Goal: Task Accomplishment & Management: Manage account settings

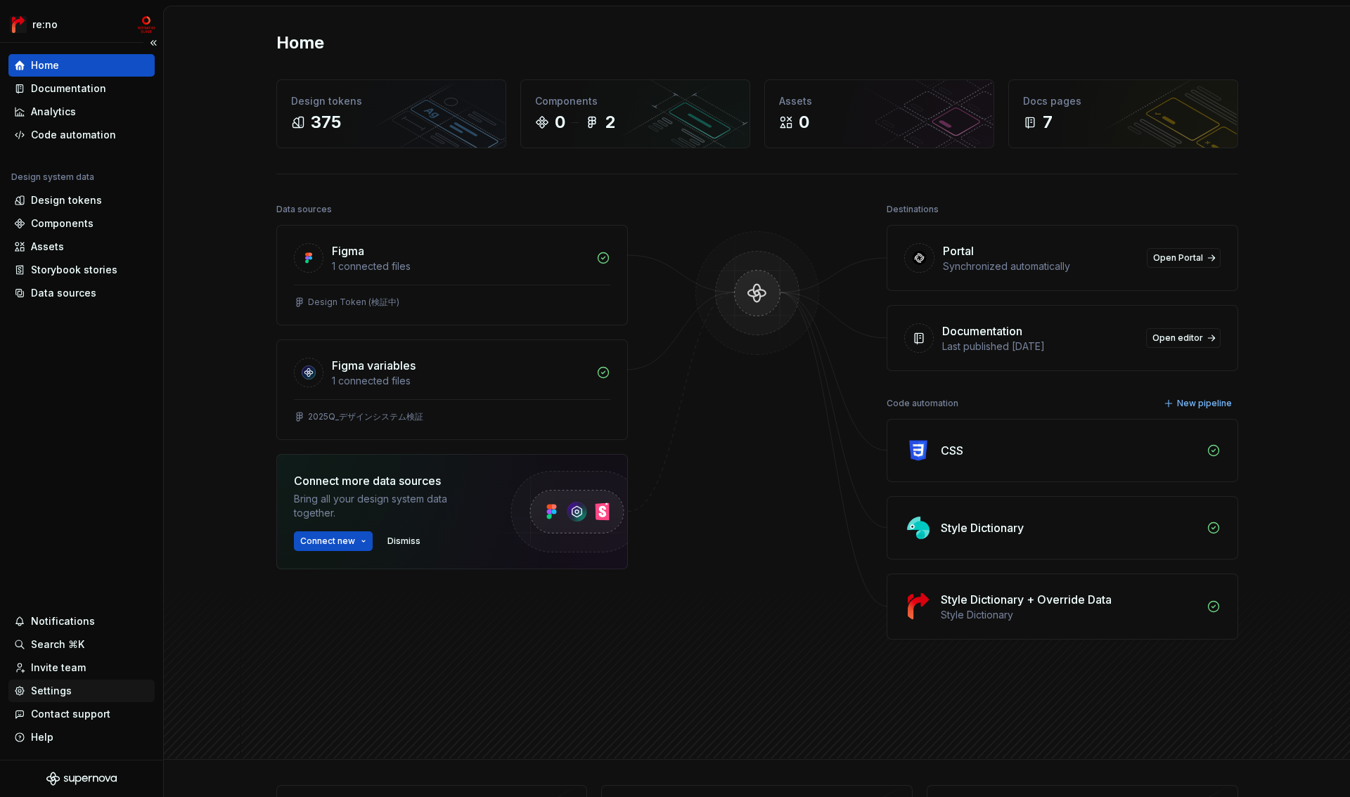
click at [67, 693] on div "Settings" at bounding box center [51, 691] width 41 height 14
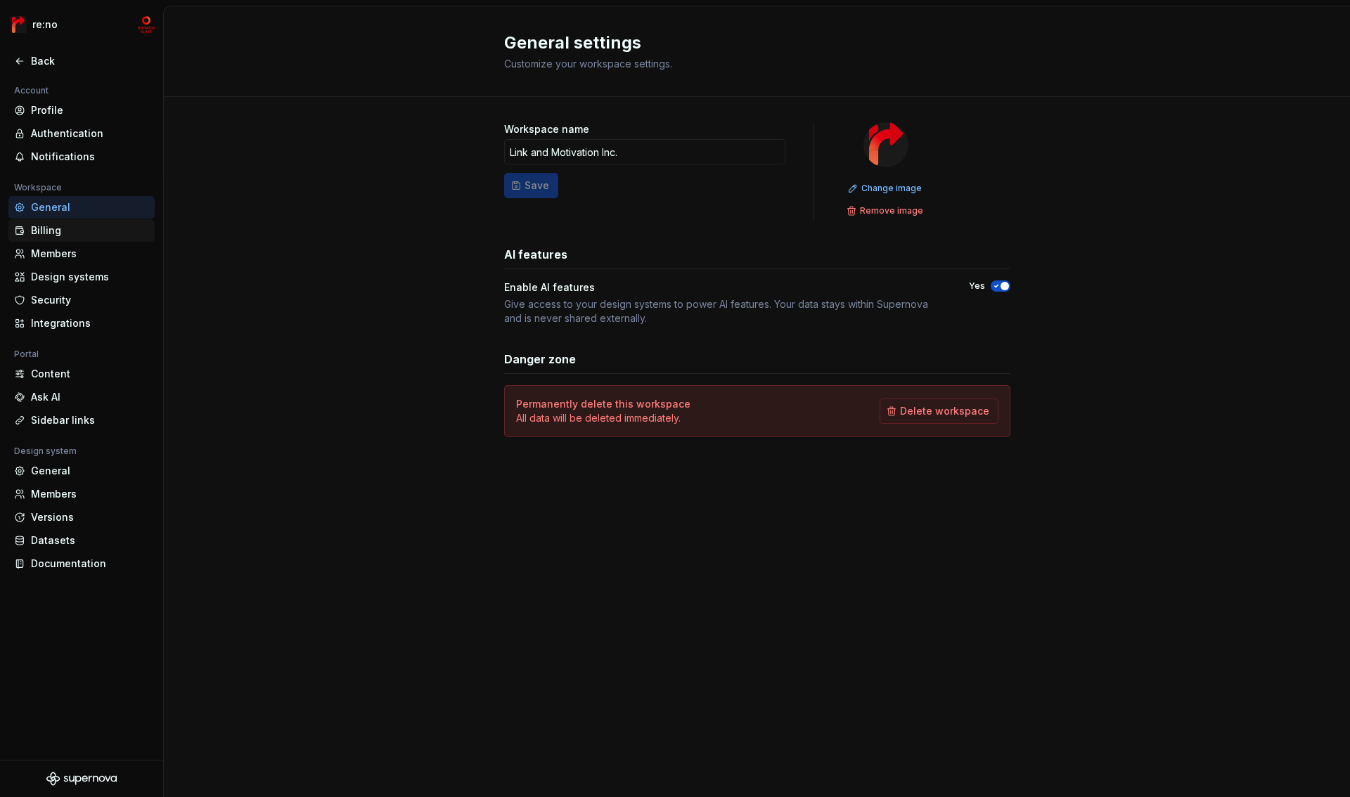
click at [89, 233] on div "Billing" at bounding box center [90, 231] width 118 height 14
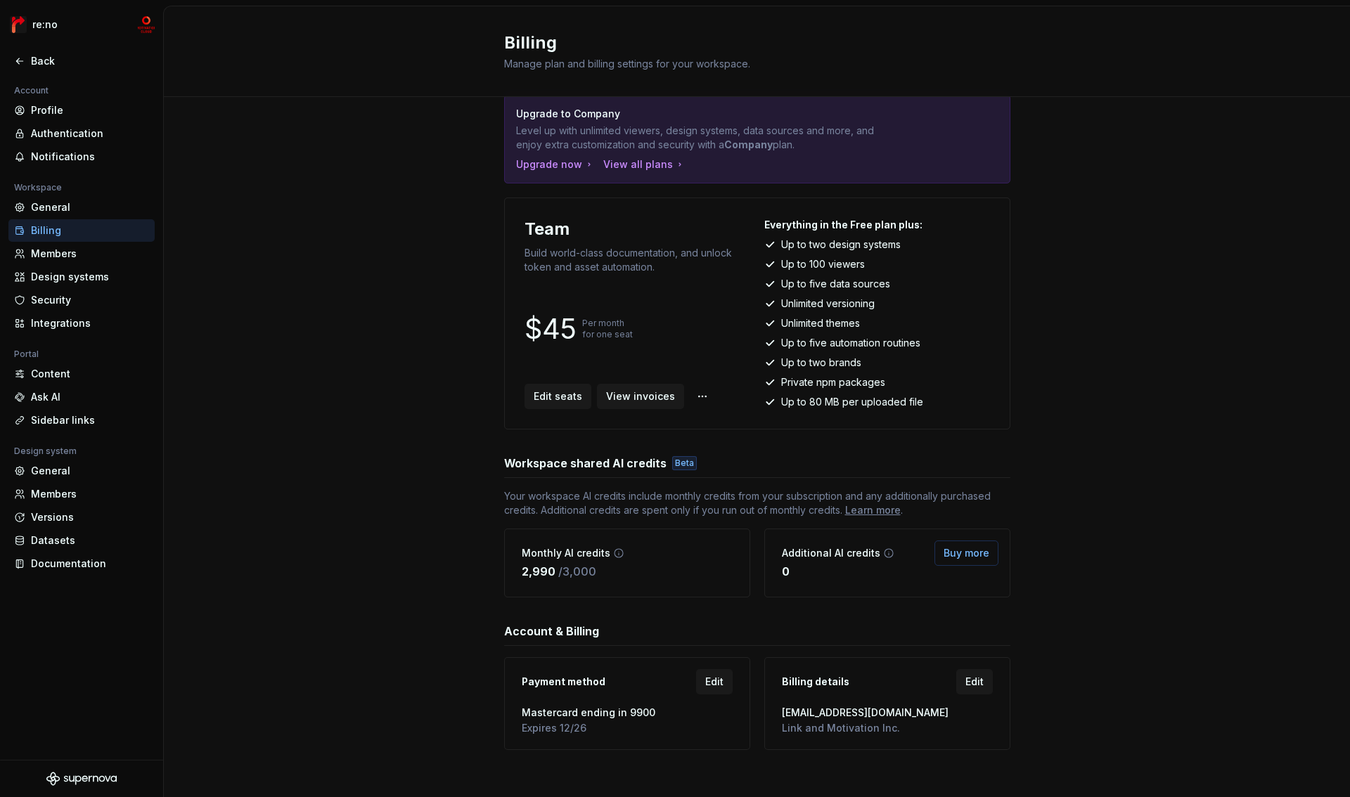
scroll to position [34, 0]
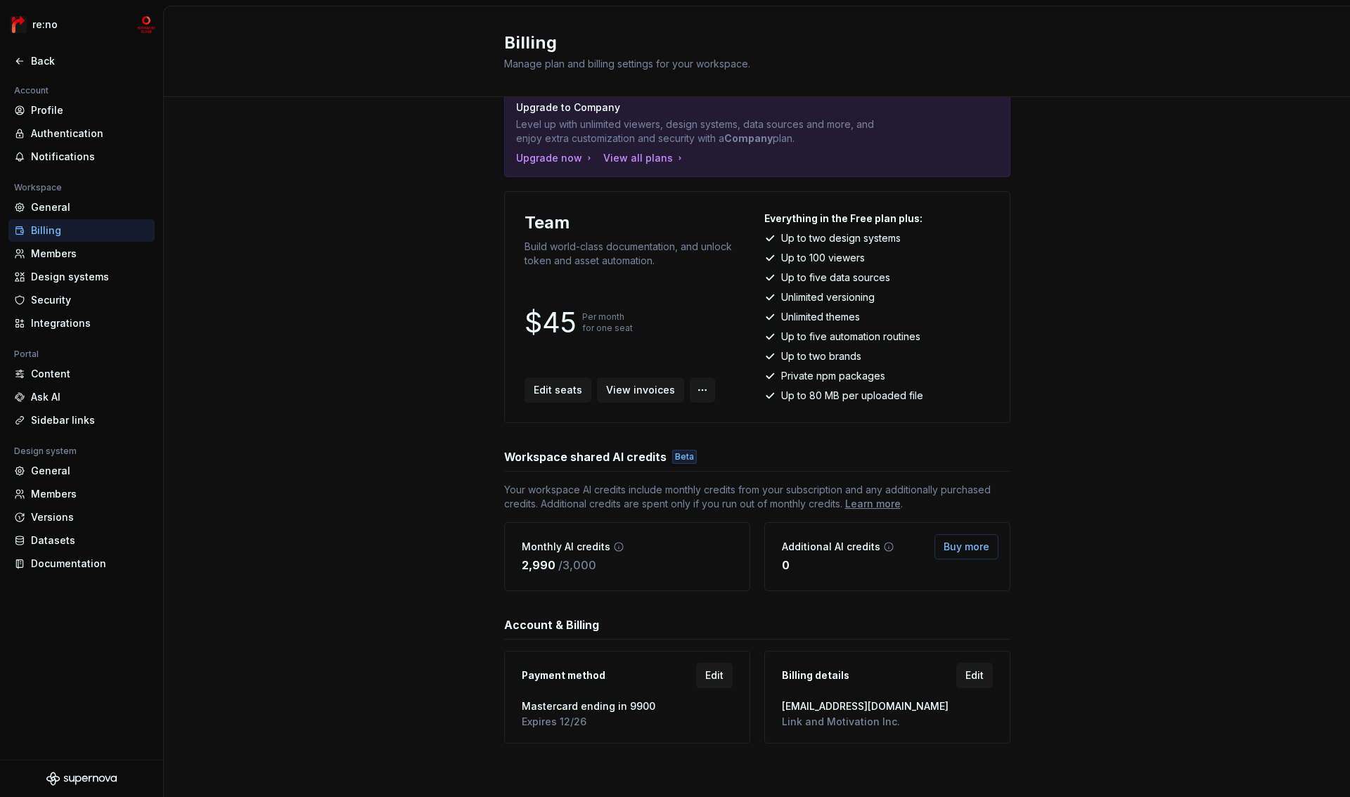
click at [687, 390] on html "re:no Back Account Profile Authentication Notifications Workspace General Billi…" at bounding box center [675, 398] width 1350 height 797
click at [588, 517] on html "re:no Back Account Profile Authentication Notifications Workspace General Billi…" at bounding box center [675, 398] width 1350 height 797
